Goal: Task Accomplishment & Management: Manage account settings

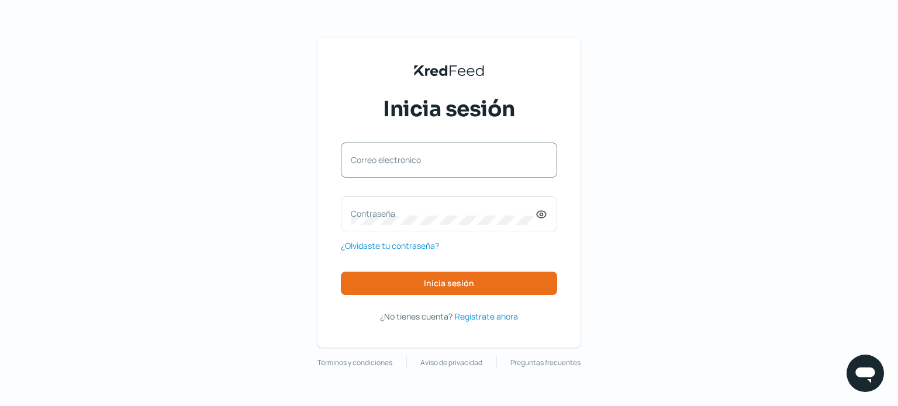
click at [429, 157] on label "Correo electrónico" at bounding box center [443, 159] width 185 height 11
click at [429, 161] on input "Correo electrónico" at bounding box center [449, 166] width 196 height 11
type input "[EMAIL_ADDRESS][DOMAIN_NAME]"
click at [372, 219] on label "Contraseña" at bounding box center [443, 213] width 185 height 11
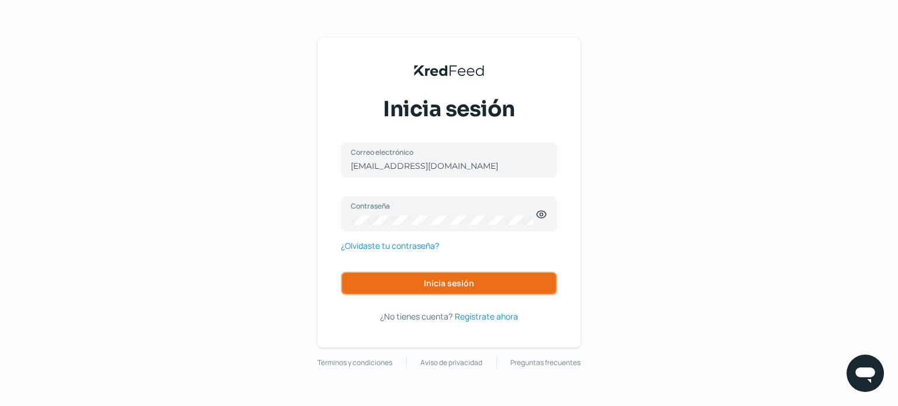
click at [458, 280] on span "Inicia sesión" at bounding box center [449, 283] width 50 height 8
click at [442, 279] on span "Inicia sesión" at bounding box center [449, 283] width 50 height 8
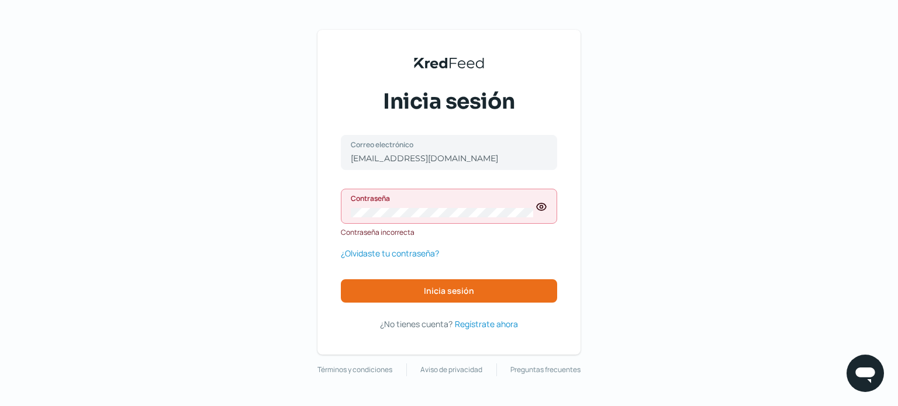
click at [540, 207] on icon at bounding box center [541, 207] width 3 height 3
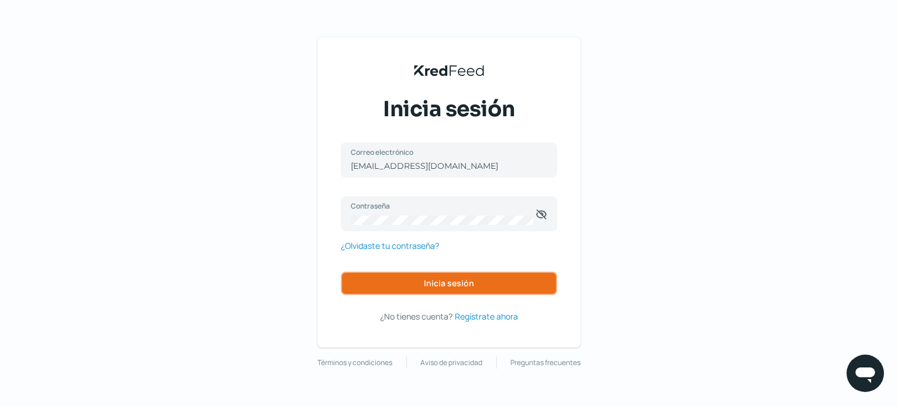
click at [437, 281] on span "Inicia sesión" at bounding box center [449, 283] width 50 height 8
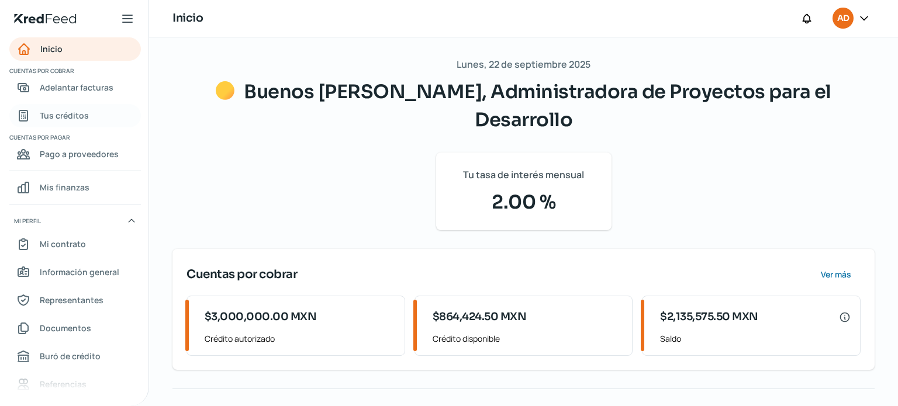
click at [52, 115] on span "Tus créditos" at bounding box center [64, 115] width 49 height 15
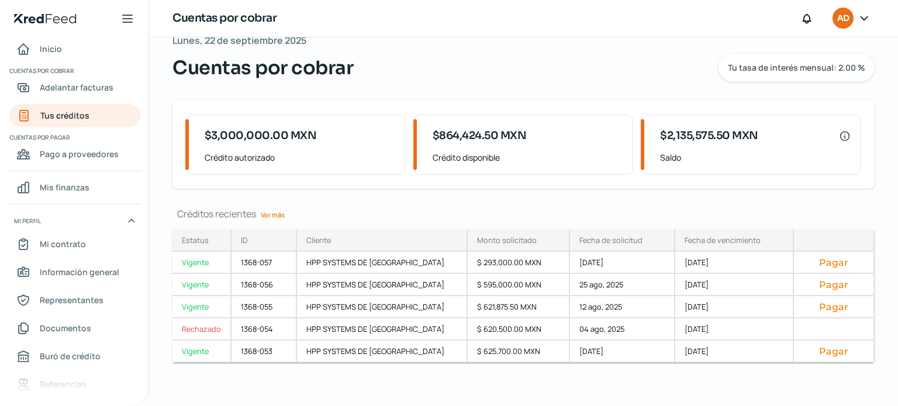
scroll to position [27, 0]
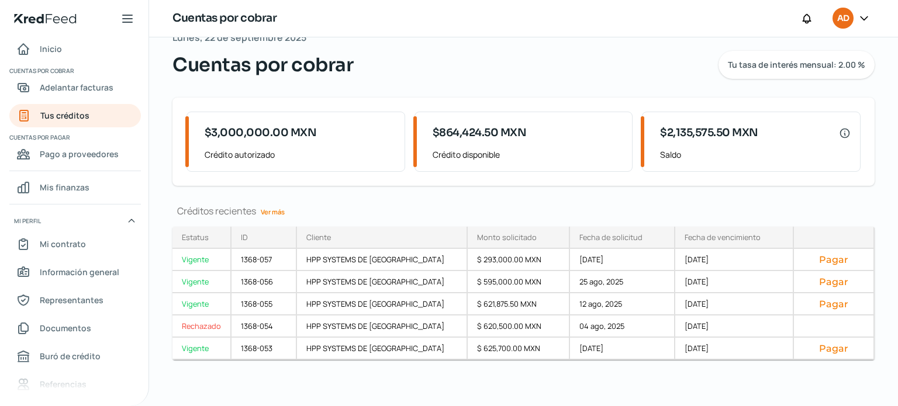
click at [279, 212] on link "Ver más" at bounding box center [272, 212] width 33 height 18
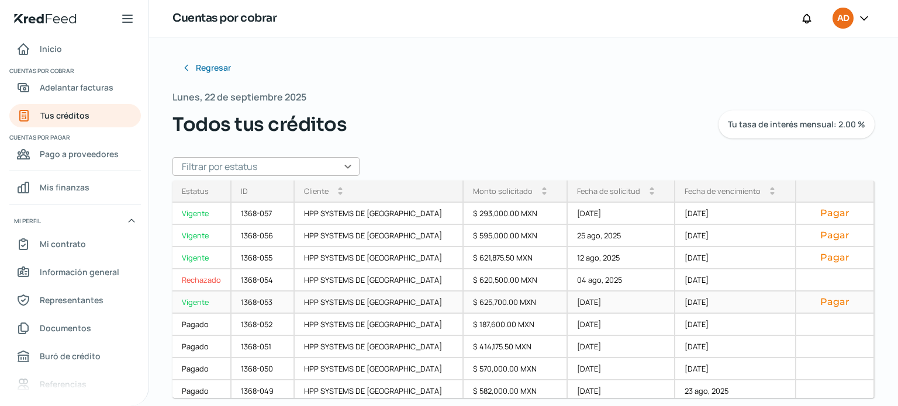
click at [192, 302] on div "Vigente" at bounding box center [201, 303] width 59 height 22
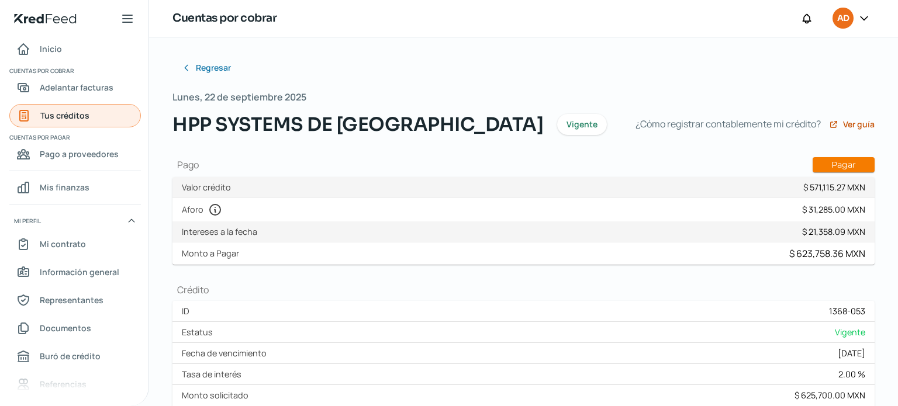
click at [77, 114] on span "Tus créditos" at bounding box center [64, 115] width 49 height 15
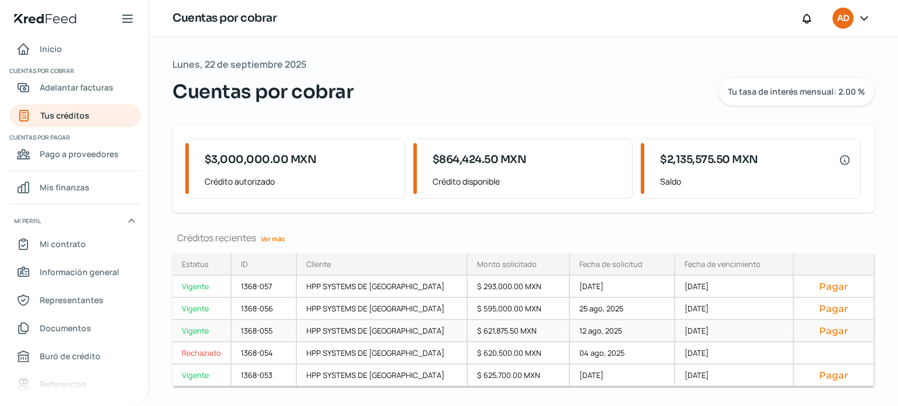
click at [200, 330] on div "Vigente" at bounding box center [201, 331] width 59 height 22
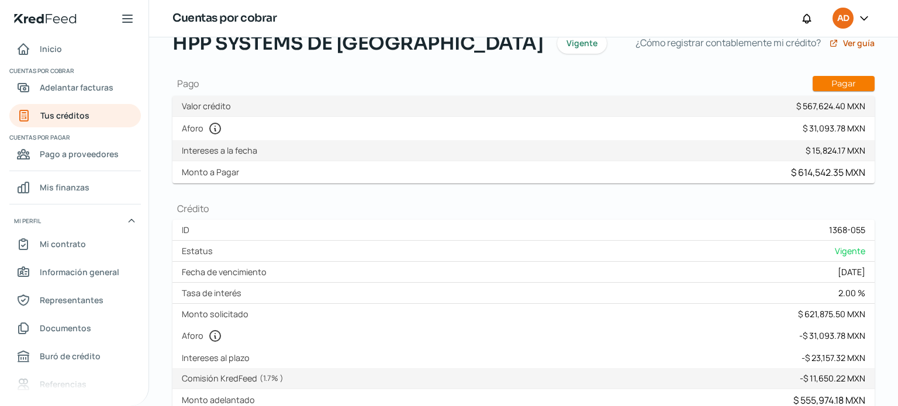
scroll to position [79, 0]
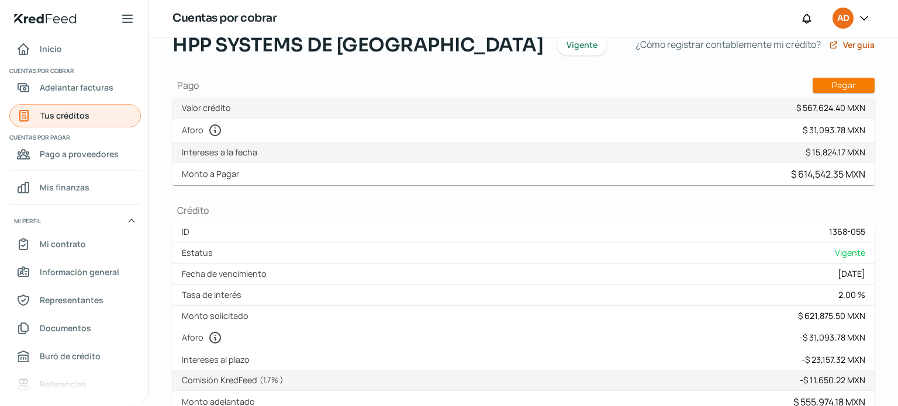
click at [71, 113] on span "Tus créditos" at bounding box center [64, 115] width 49 height 15
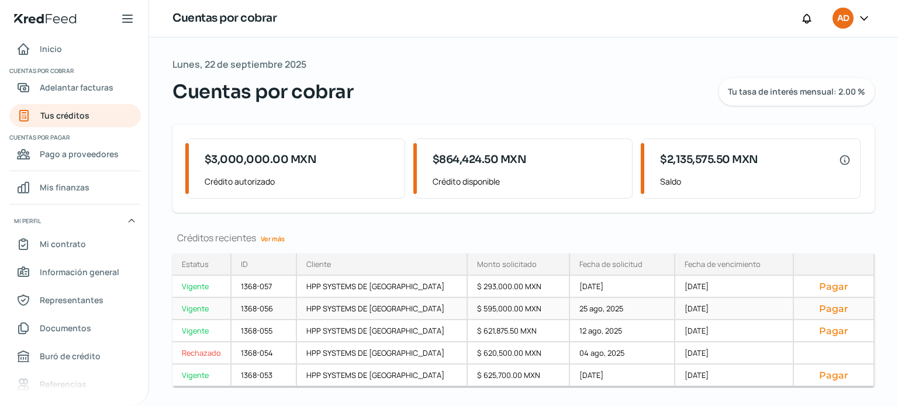
click at [195, 308] on div "Vigente" at bounding box center [201, 309] width 59 height 22
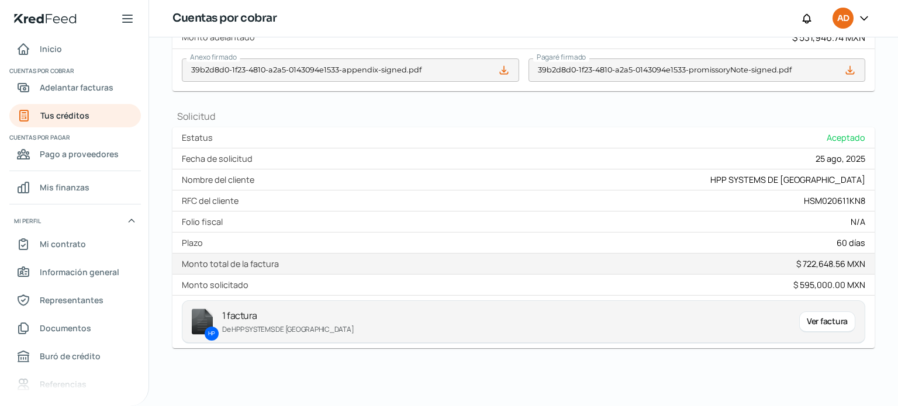
scroll to position [451, 0]
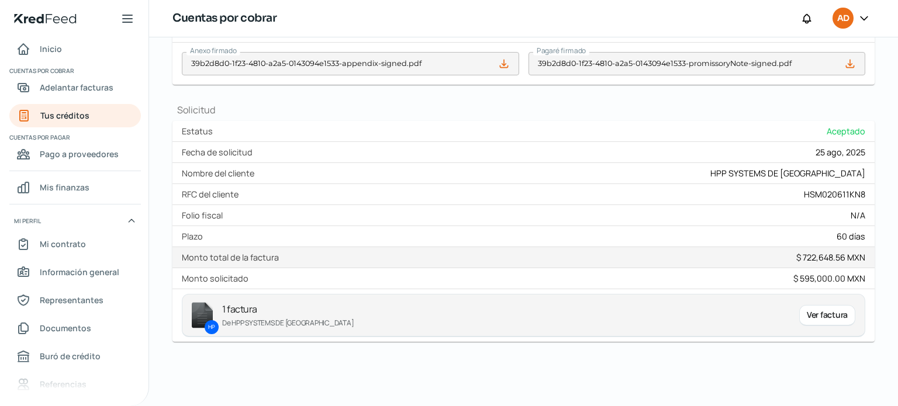
click at [196, 315] on img at bounding box center [202, 315] width 21 height 26
click at [213, 323] on p "HP" at bounding box center [211, 327] width 6 height 9
click at [250, 320] on p "De HPP SYSTEMS DE MEXICO" at bounding box center [506, 323] width 568 height 12
click at [807, 313] on div "Ver factura" at bounding box center [827, 315] width 56 height 21
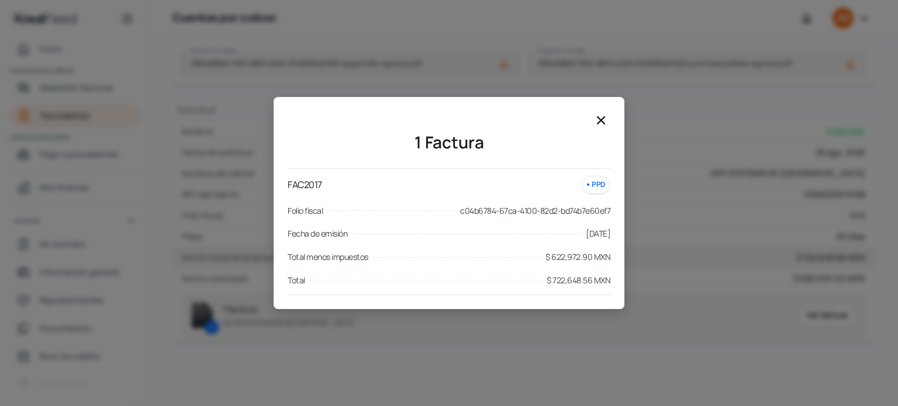
click at [603, 120] on icon at bounding box center [601, 120] width 14 height 14
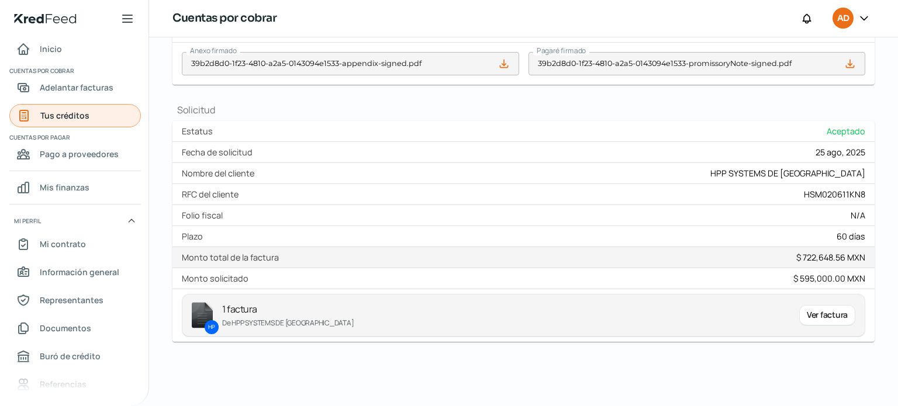
click at [41, 114] on span "Tus créditos" at bounding box center [64, 115] width 49 height 15
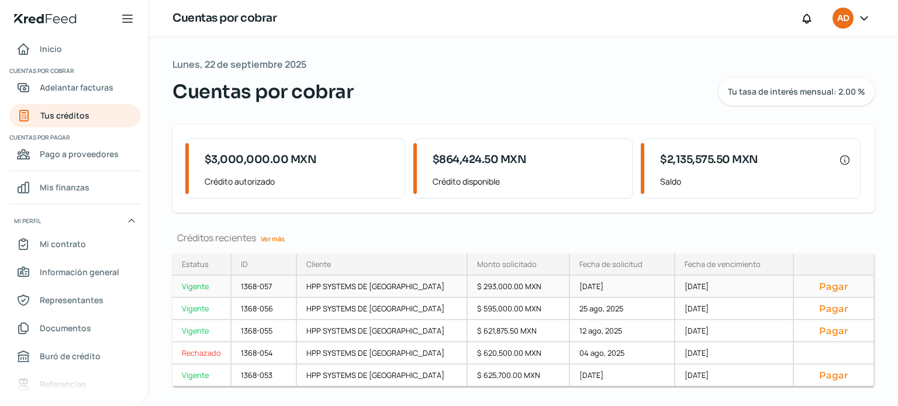
click at [199, 285] on div "Vigente" at bounding box center [201, 287] width 59 height 22
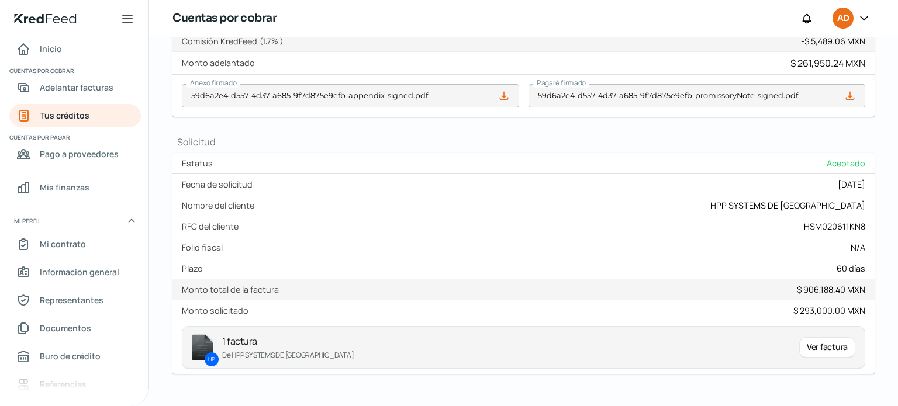
scroll to position [451, 0]
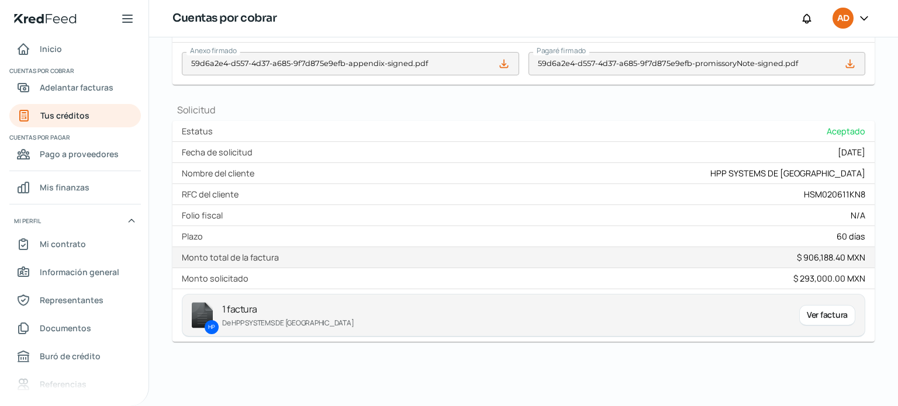
click at [819, 310] on div "Ver factura" at bounding box center [827, 315] width 56 height 21
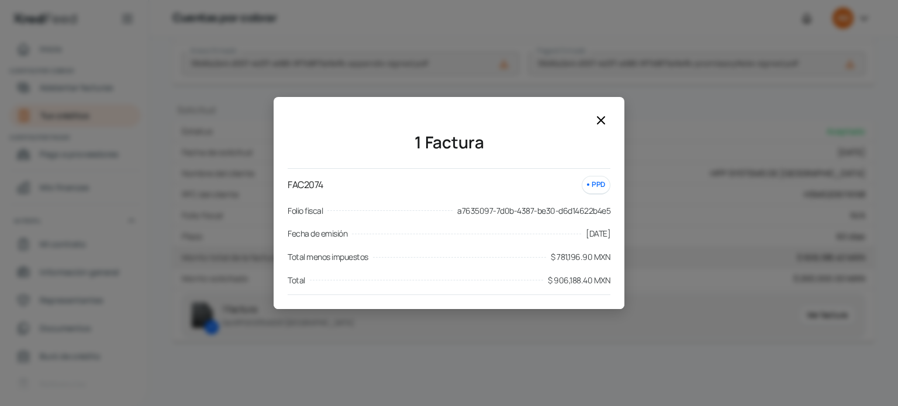
click at [600, 116] on icon at bounding box center [601, 120] width 14 height 14
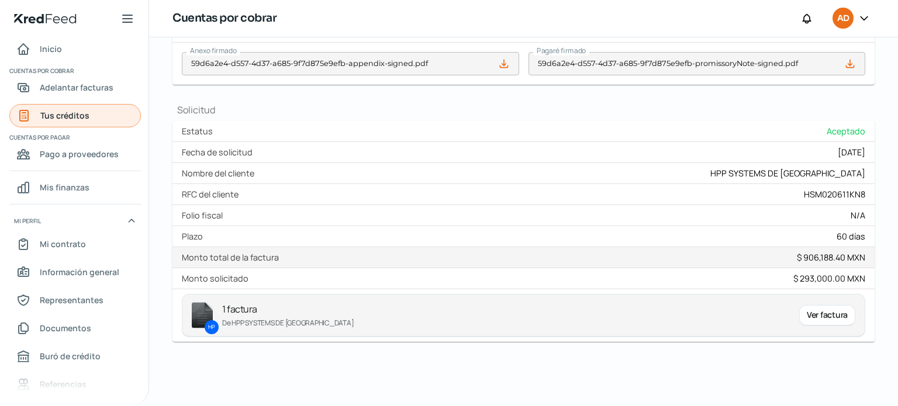
click at [41, 117] on span "Tus créditos" at bounding box center [64, 115] width 49 height 15
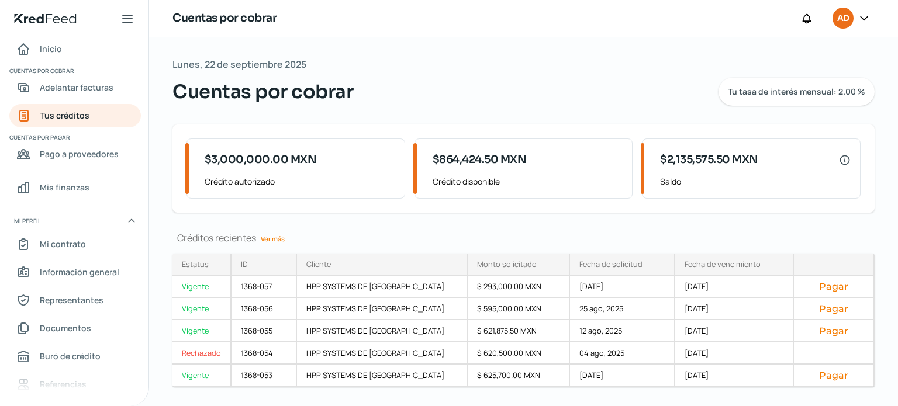
click at [275, 239] on link "Ver más" at bounding box center [272, 239] width 33 height 18
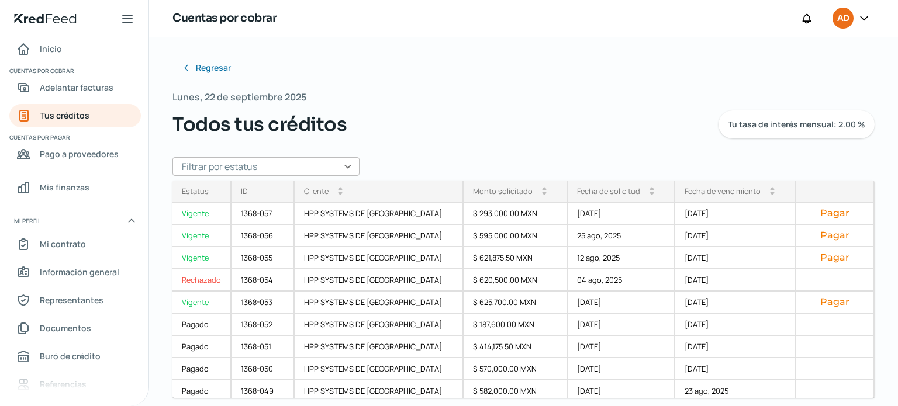
click at [866, 16] on icon at bounding box center [864, 18] width 12 height 12
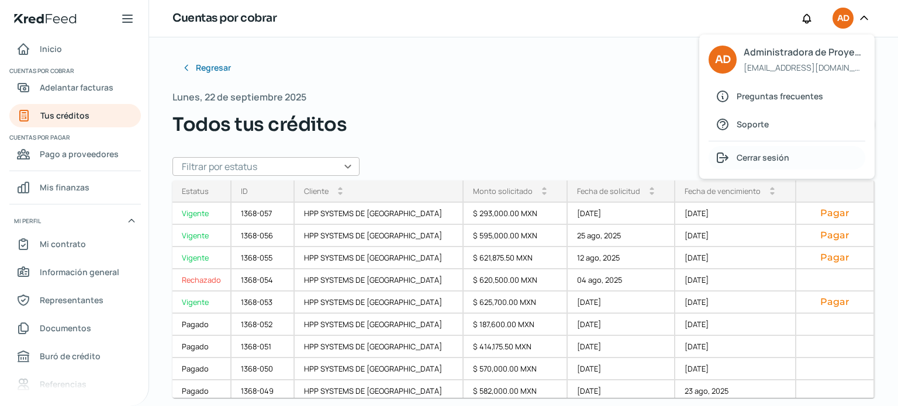
click at [770, 154] on span "Cerrar sesión" at bounding box center [762, 157] width 53 height 15
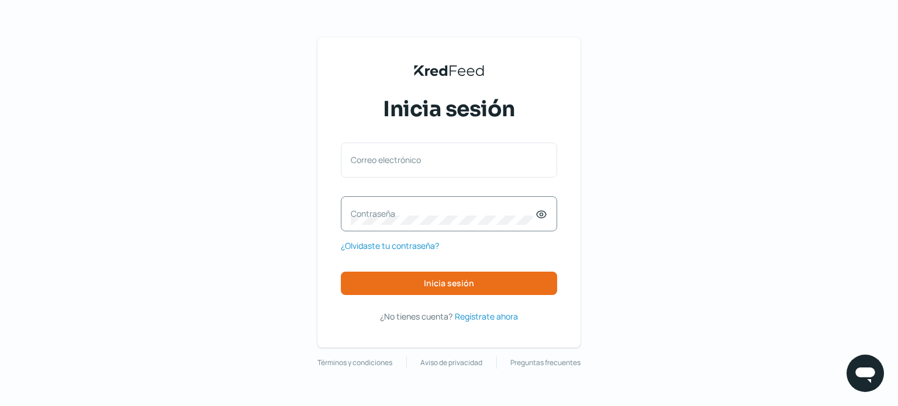
click at [411, 218] on label "Contraseña" at bounding box center [443, 213] width 185 height 11
click at [438, 158] on label "Correo electrónico" at bounding box center [443, 159] width 185 height 11
click at [438, 161] on input "Correo electrónico" at bounding box center [449, 166] width 196 height 11
type input "[EMAIL_ADDRESS][DOMAIN_NAME]"
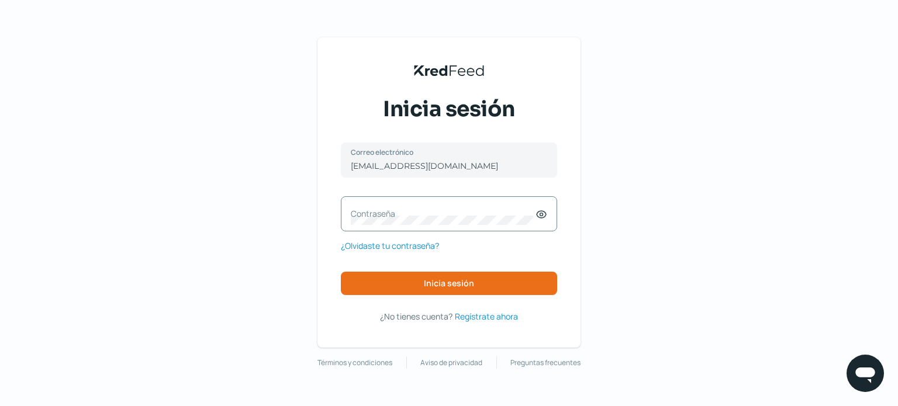
click at [389, 216] on label "Contraseña" at bounding box center [443, 213] width 185 height 11
click at [455, 281] on span "Inicia sesión" at bounding box center [449, 283] width 50 height 8
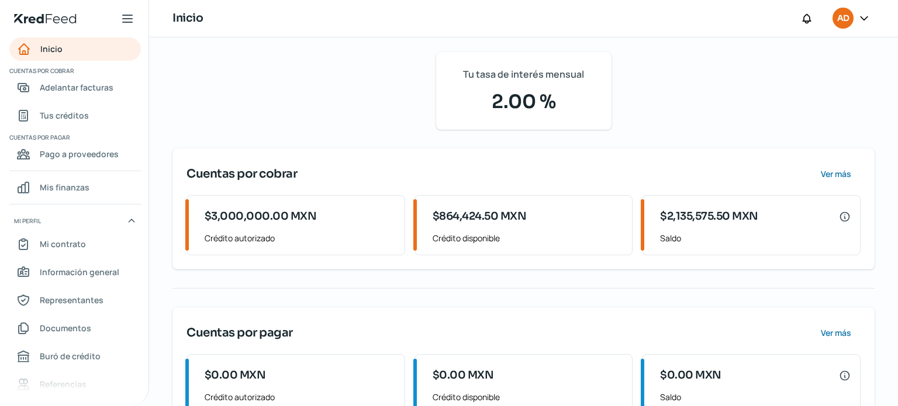
scroll to position [112, 0]
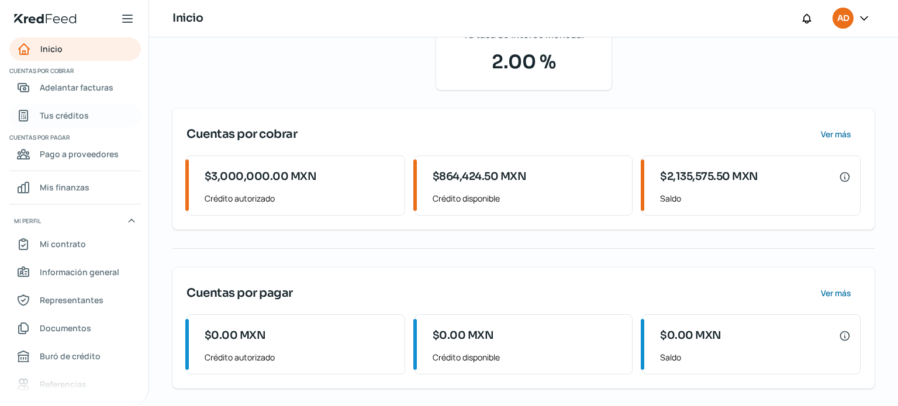
click at [65, 113] on span "Tus créditos" at bounding box center [64, 115] width 49 height 15
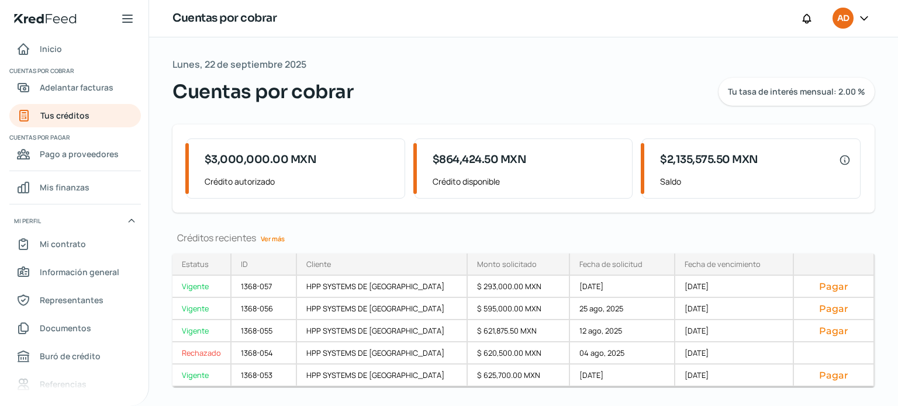
scroll to position [27, 0]
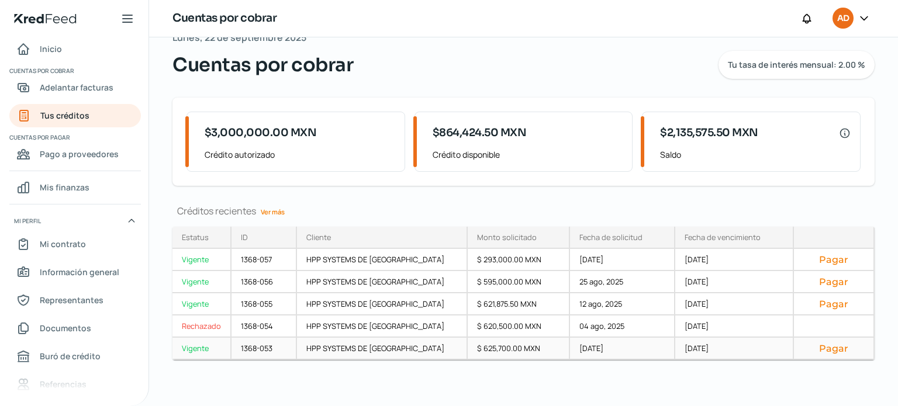
click at [819, 348] on button "Pagar" at bounding box center [833, 348] width 61 height 12
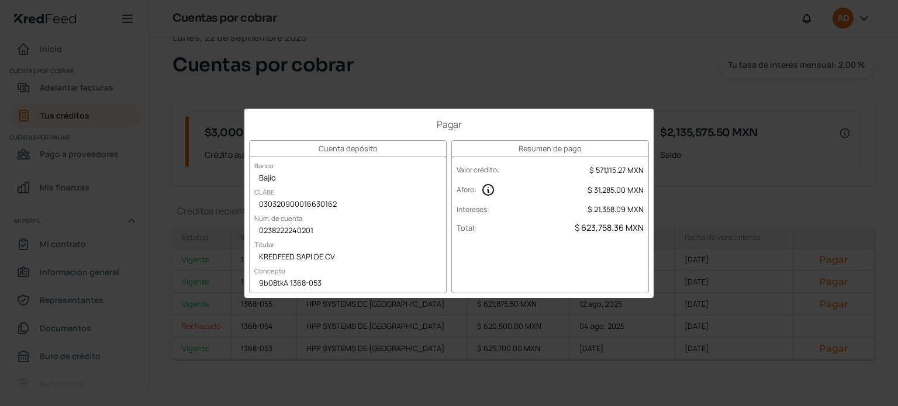
click at [74, 112] on div "Pagar Cuenta depósito Banco Bajío CLABE 030320900016630162 Núm. de cuenta 02382…" at bounding box center [449, 203] width 898 height 406
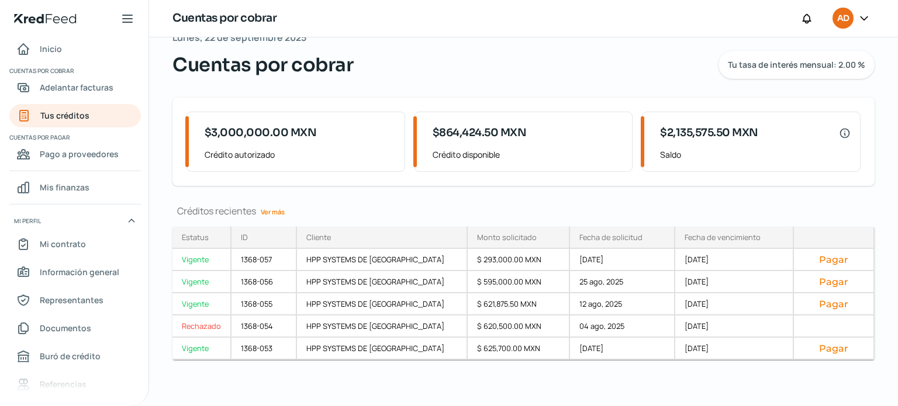
click at [864, 16] on icon at bounding box center [864, 18] width 12 height 12
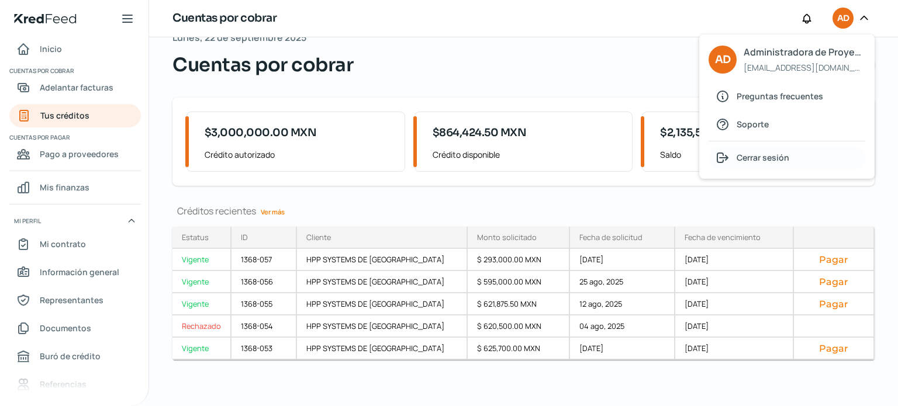
click at [757, 157] on span "Cerrar sesión" at bounding box center [762, 157] width 53 height 15
